Goal: Task Accomplishment & Management: Manage account settings

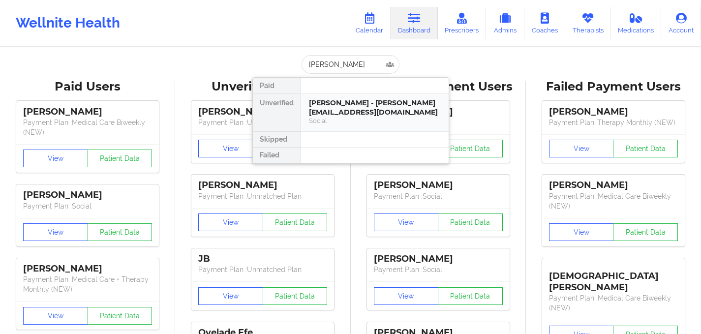
click at [366, 105] on div "[PERSON_NAME] - [PERSON_NAME][EMAIL_ADDRESS][DOMAIN_NAME]" at bounding box center [375, 107] width 132 height 18
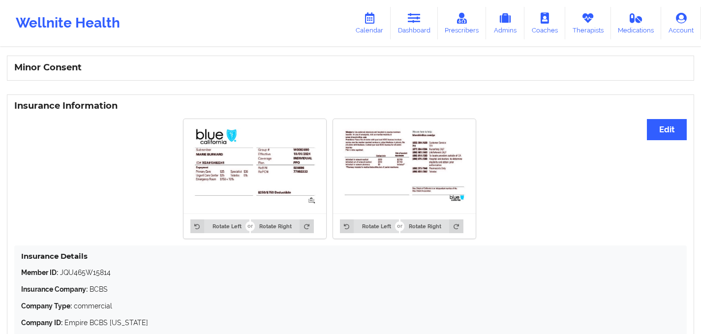
scroll to position [632, 0]
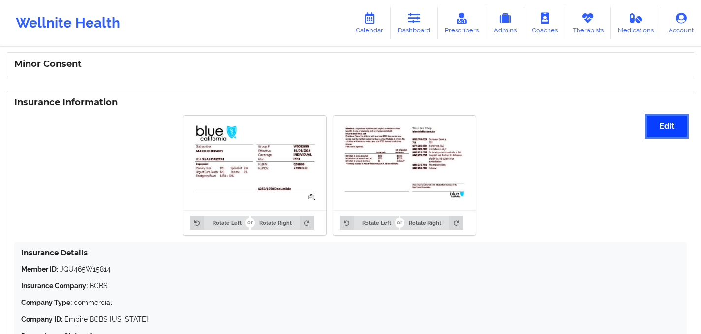
click at [671, 133] on button "Edit" at bounding box center [667, 126] width 40 height 21
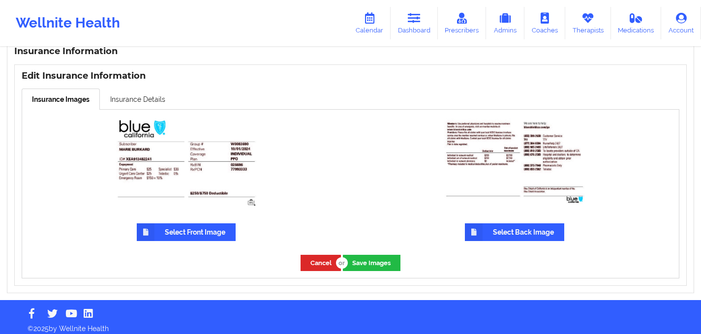
scroll to position [693, 0]
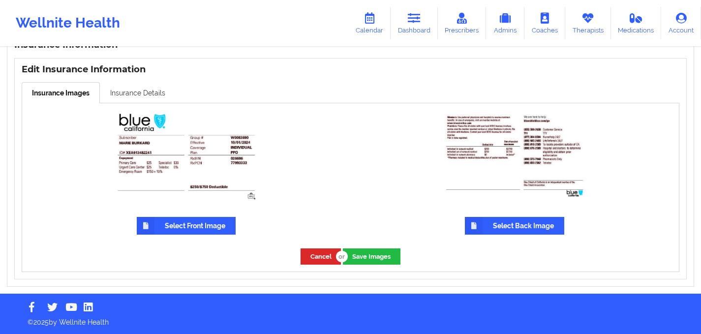
click at [139, 88] on link "Insurance Details" at bounding box center [138, 92] width 76 height 21
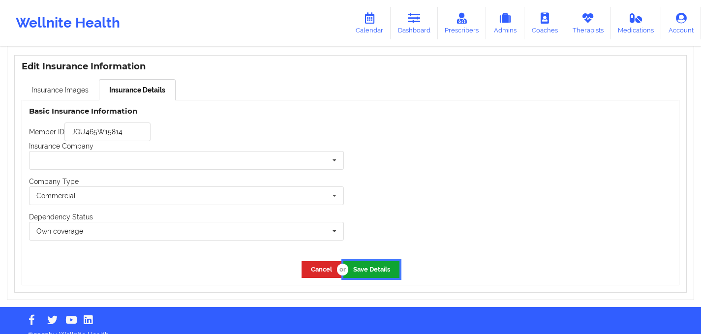
click at [360, 272] on button "Save Details" at bounding box center [372, 269] width 56 height 16
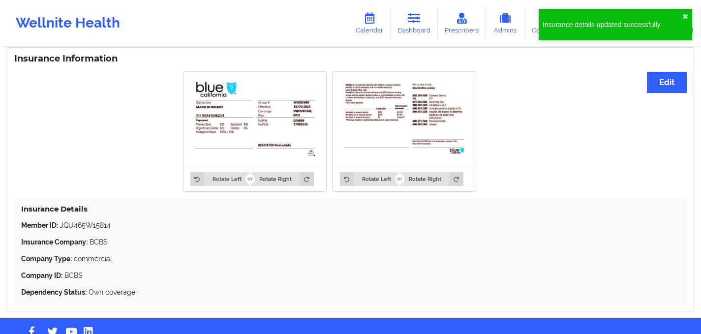
scroll to position [682, 0]
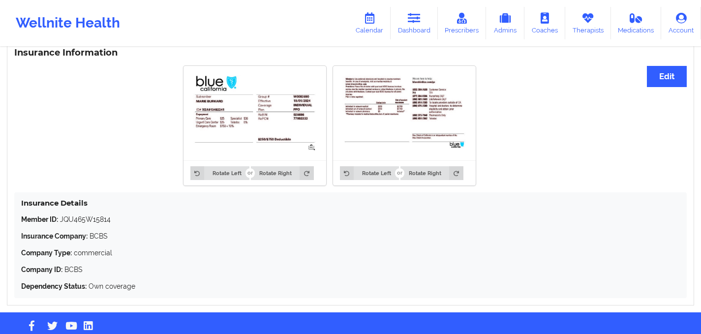
click at [80, 222] on p "Member ID: JQU465W15814" at bounding box center [350, 220] width 659 height 10
copy p "JQU465W15814"
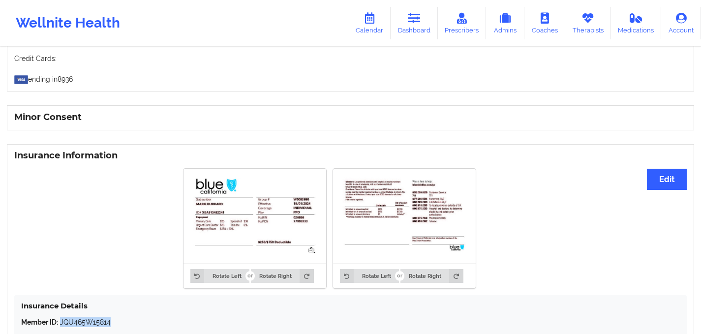
scroll to position [588, 0]
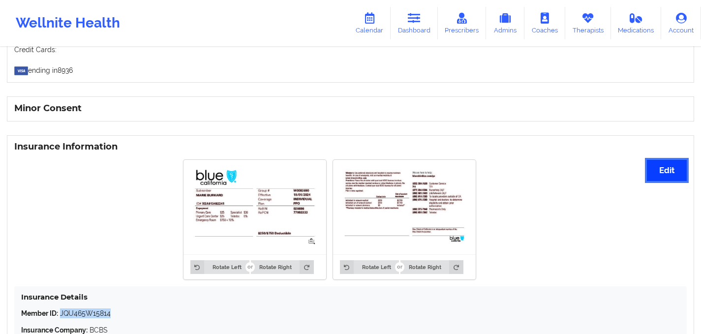
click at [667, 170] on button "Edit" at bounding box center [667, 170] width 40 height 21
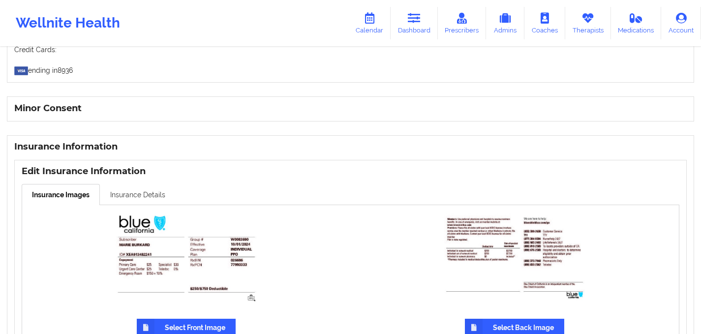
click at [135, 203] on link "Insurance Details" at bounding box center [138, 194] width 76 height 21
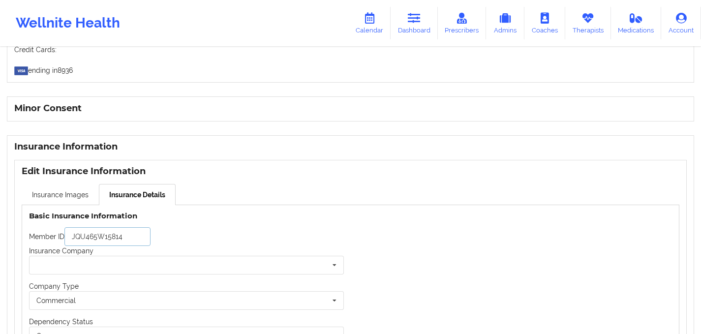
click at [87, 243] on input "JQU465W15814" at bounding box center [107, 236] width 86 height 19
paste input "text"
click at [96, 263] on input "text" at bounding box center [187, 265] width 314 height 18
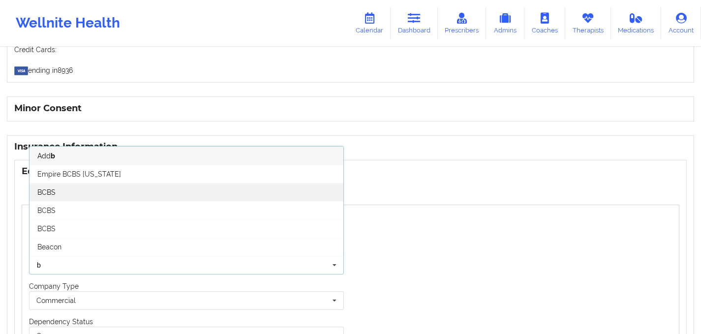
type input "b"
click at [52, 188] on div "BCBS" at bounding box center [187, 192] width 314 height 18
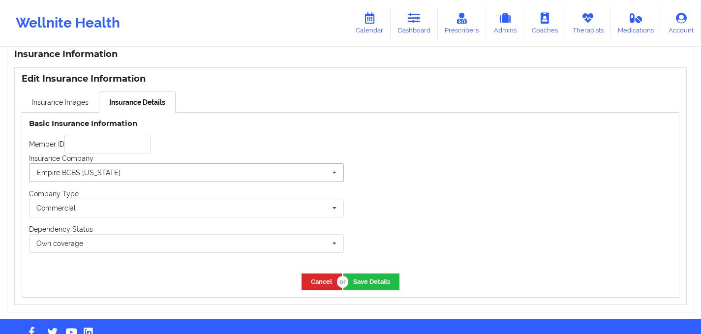
scroll to position [679, 0]
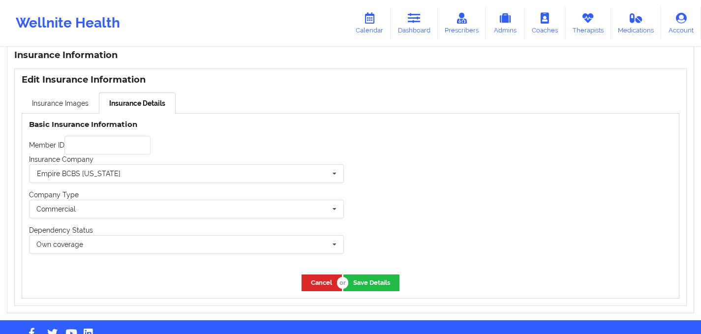
click at [136, 167] on div "Insurance Company Empire BCBS [US_STATE] Humana Optum United Health Oscar Trica…" at bounding box center [186, 169] width 315 height 29
click at [109, 145] on input "text" at bounding box center [107, 145] width 86 height 19
click at [328, 179] on icon at bounding box center [334, 174] width 15 height 18
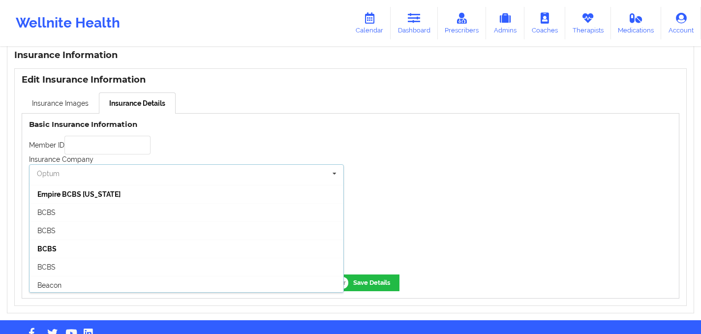
scroll to position [93, 0]
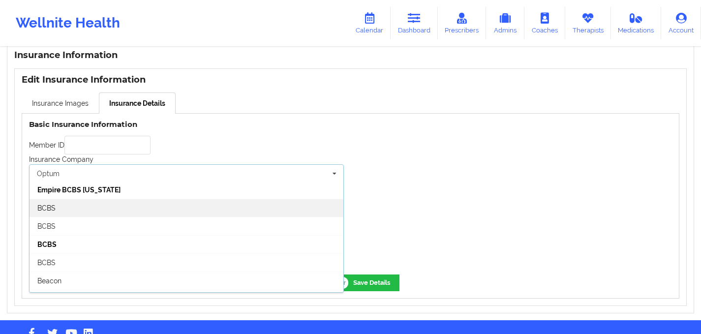
click at [88, 214] on div "BCBS" at bounding box center [187, 208] width 314 height 18
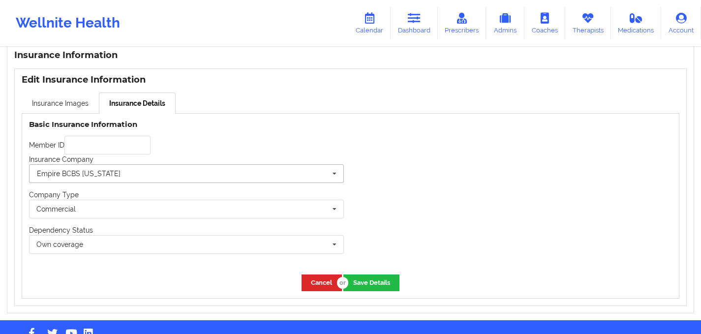
click at [229, 176] on input "text" at bounding box center [187, 174] width 314 height 18
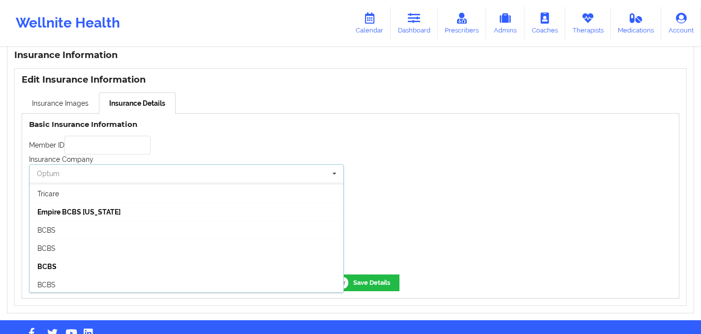
scroll to position [114, 0]
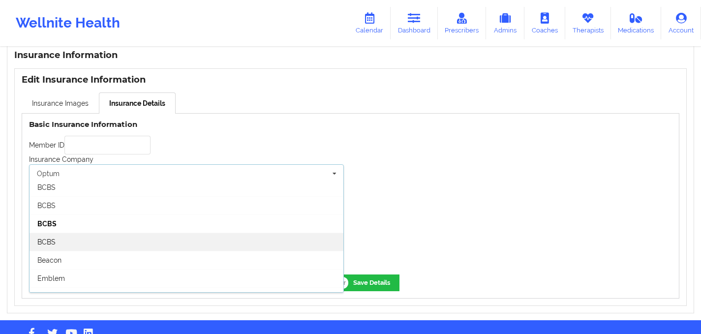
click at [71, 247] on div "BCBS" at bounding box center [187, 242] width 314 height 18
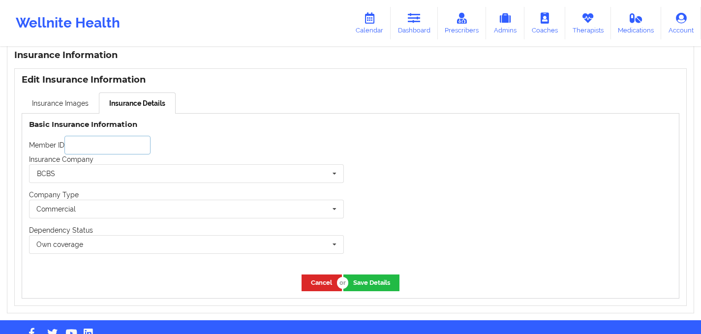
click at [151, 153] on input "text" at bounding box center [107, 145] width 86 height 19
click at [178, 153] on div "Member ID" at bounding box center [186, 145] width 315 height 19
click at [97, 151] on input "text" at bounding box center [107, 145] width 86 height 19
paste input "text"
click at [122, 151] on input "text" at bounding box center [107, 145] width 86 height 19
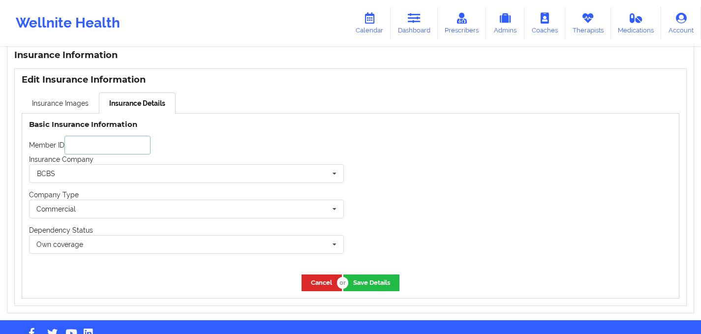
click at [121, 150] on input "text" at bounding box center [107, 145] width 86 height 19
paste input "W0083690"
type input "W0083690"
click at [282, 153] on div "Member ID W0083690" at bounding box center [186, 145] width 315 height 19
click at [376, 287] on button "Save Details" at bounding box center [372, 283] width 56 height 16
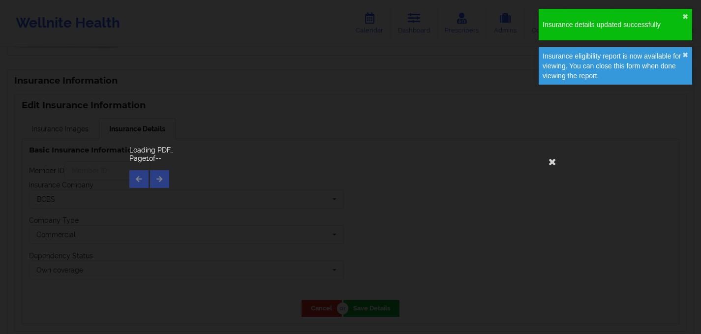
scroll to position [535, 0]
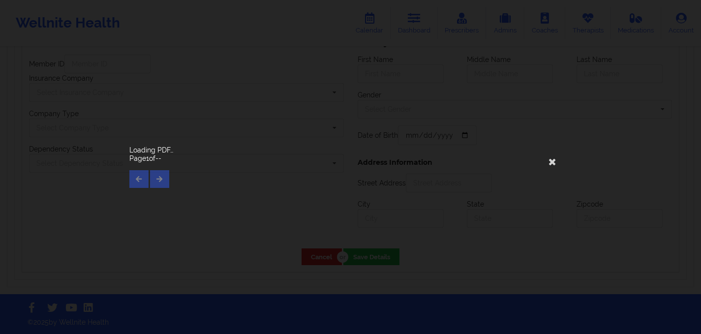
type input "W0083690"
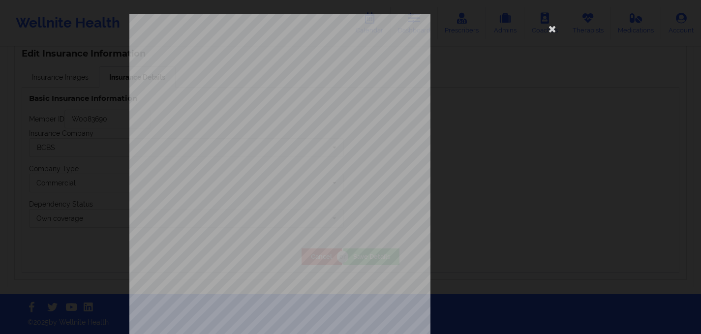
scroll to position [709, 0]
click at [551, 33] on icon at bounding box center [553, 29] width 16 height 16
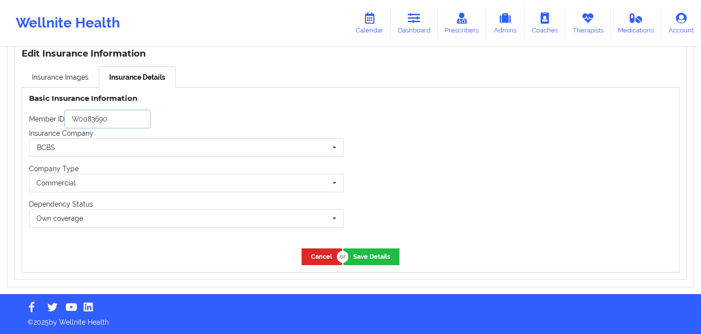
click at [118, 123] on input "W0083690" at bounding box center [107, 119] width 86 height 19
click at [74, 78] on link "Insurance Images" at bounding box center [60, 76] width 77 height 21
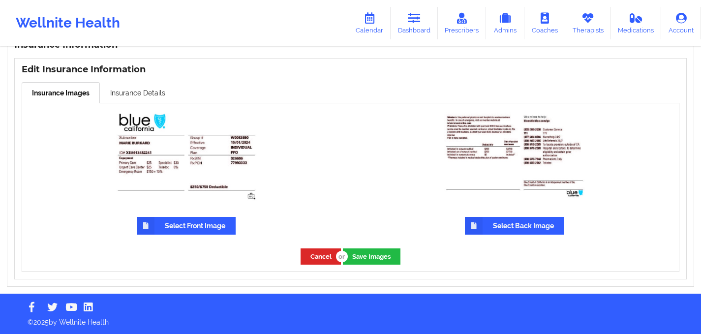
scroll to position [693, 0]
click at [138, 96] on link "Insurance Details" at bounding box center [138, 92] width 76 height 21
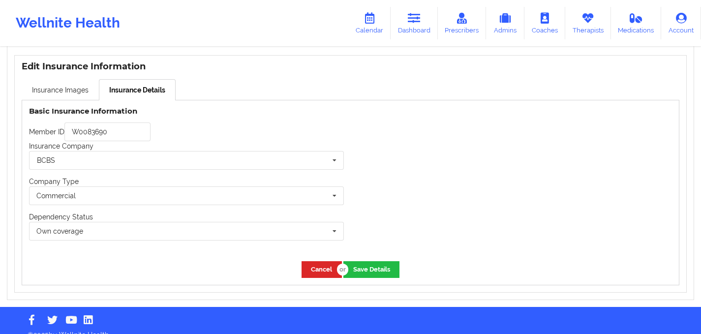
scroll to position [709, 0]
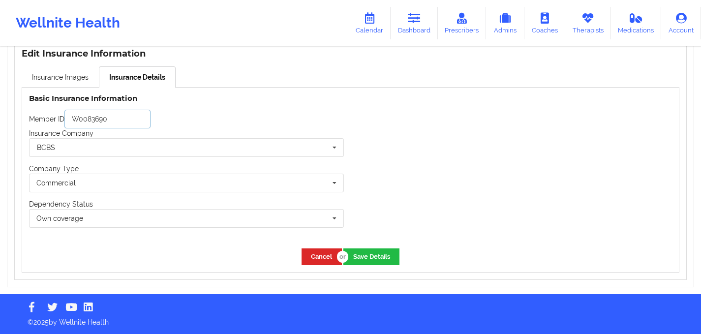
click at [103, 123] on input "W0083690" at bounding box center [107, 119] width 86 height 19
paste input "XEA913482241"
type input "XEA913482241"
click at [369, 253] on button "Save Details" at bounding box center [372, 257] width 56 height 16
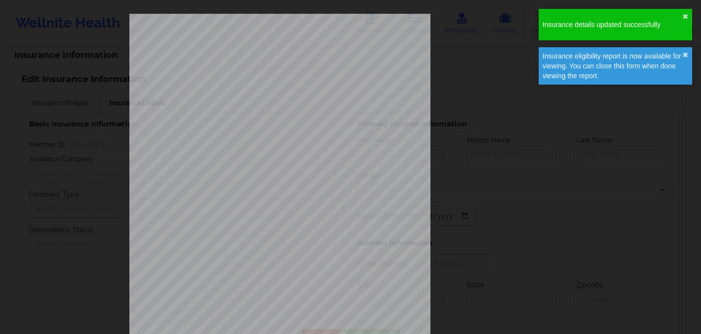
type input "XEA913482241"
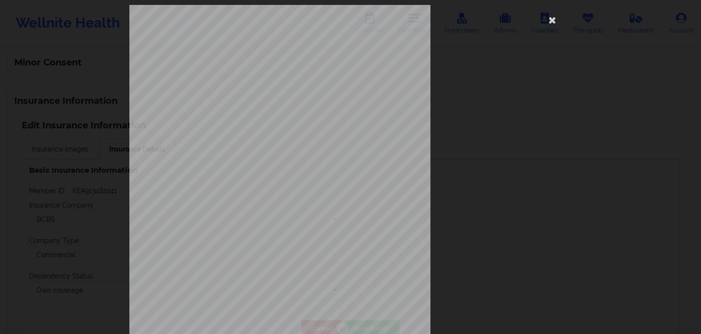
scroll to position [0, 0]
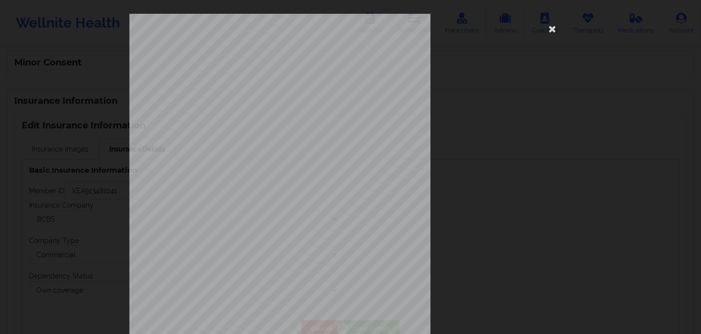
click at [311, 265] on div "ELIGIBILITY INQUIRY REPORT [DATE] QUERY CRITERIA PAYER : DOS : Batch : PROVIDER…" at bounding box center [350, 209] width 443 height 390
click at [551, 28] on icon at bounding box center [553, 29] width 16 height 16
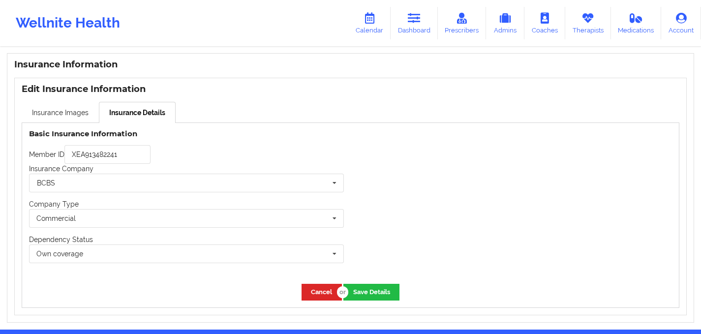
scroll to position [709, 0]
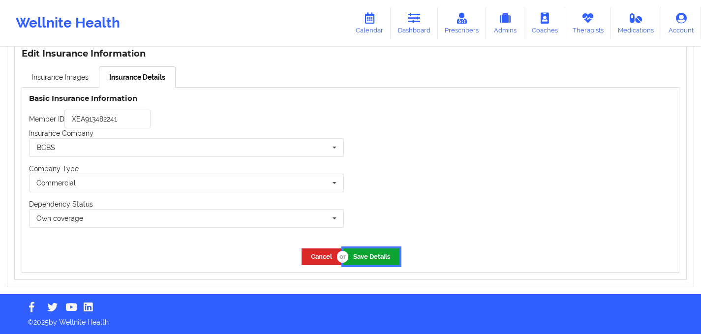
click at [386, 261] on button "Save Details" at bounding box center [372, 257] width 56 height 16
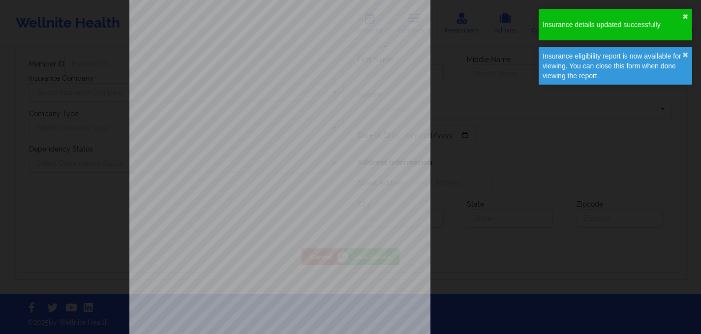
type input "XEA913482241"
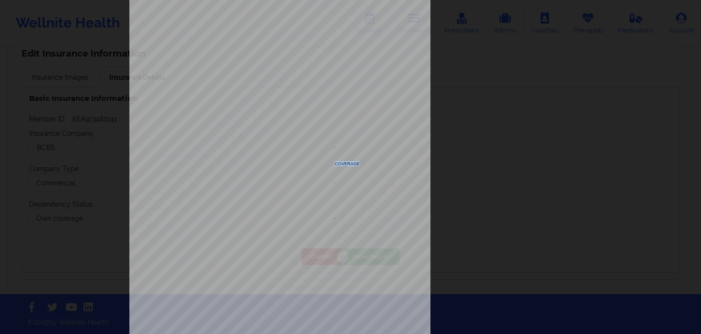
scroll to position [63, 0]
